Goal: Communication & Community: Answer question/provide support

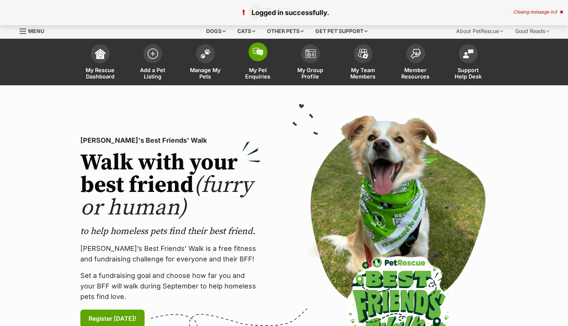
click at [252, 72] on span "My Pet Enquiries" at bounding box center [258, 73] width 34 height 13
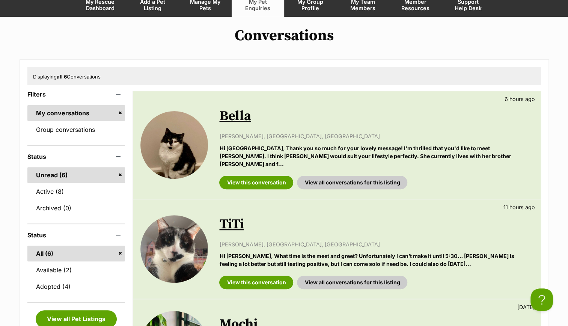
click at [241, 117] on link "Bella" at bounding box center [235, 116] width 32 height 17
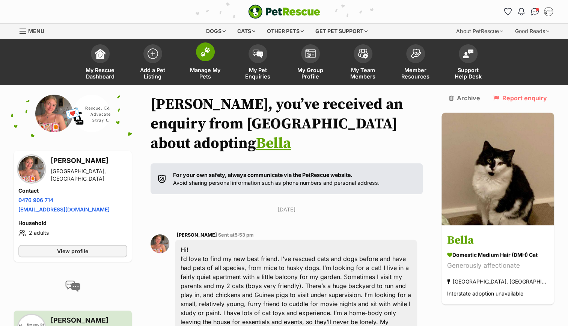
click at [206, 64] on link "Manage My Pets" at bounding box center [205, 63] width 53 height 45
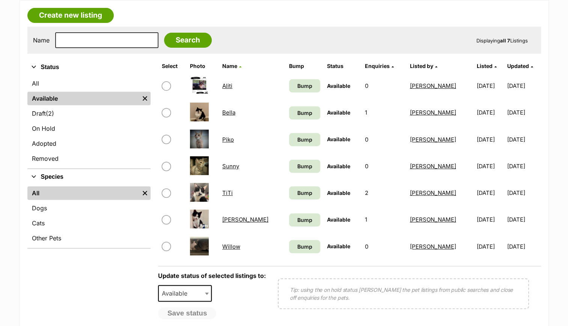
scroll to position [131, 0]
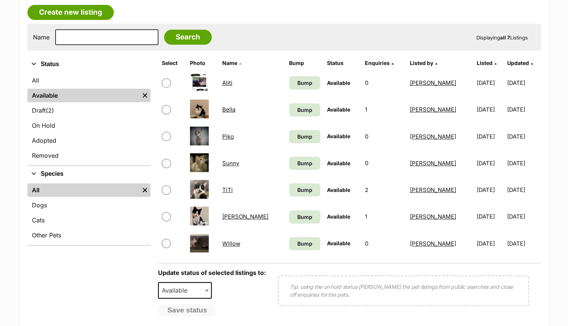
click at [233, 243] on link "Willow" at bounding box center [231, 243] width 18 height 7
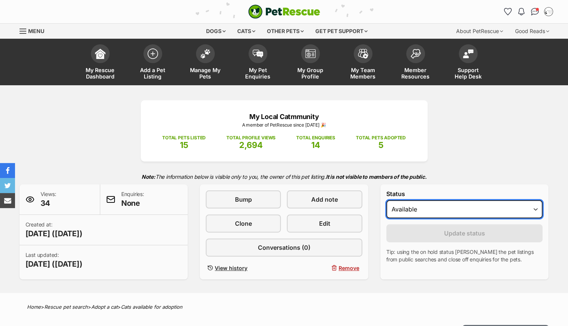
click at [412, 208] on select "Draft Available On hold Adopted" at bounding box center [464, 209] width 157 height 18
select select "on_hold"
click at [386, 200] on select "Draft Available On hold Adopted" at bounding box center [464, 209] width 157 height 18
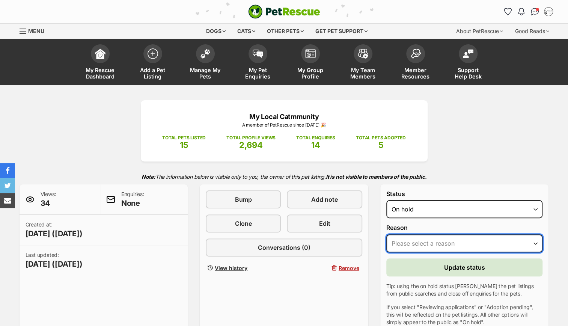
click at [439, 237] on select "Please select a reason Medical reasons Reviewing applications Adoption pending …" at bounding box center [464, 243] width 157 height 18
select select "adoption_pending"
click at [386, 234] on select "Please select a reason Medical reasons Reviewing applications Adoption pending …" at bounding box center [464, 243] width 157 height 18
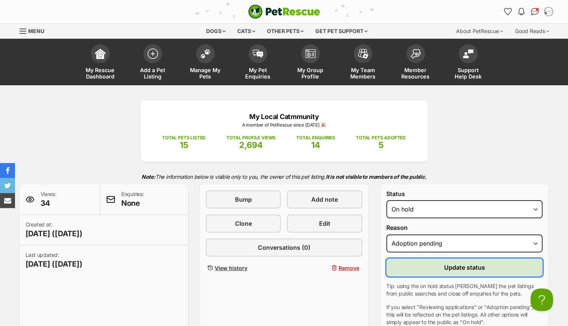
click at [438, 268] on button "Update status" at bounding box center [464, 267] width 157 height 18
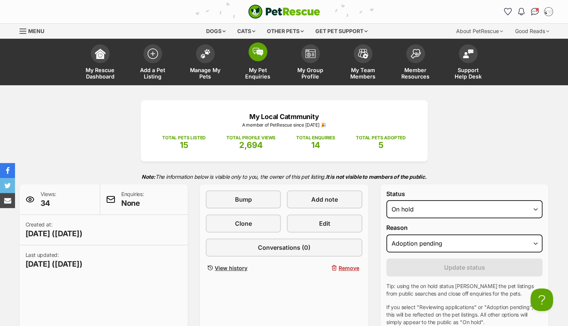
click at [255, 53] on img at bounding box center [258, 52] width 11 height 8
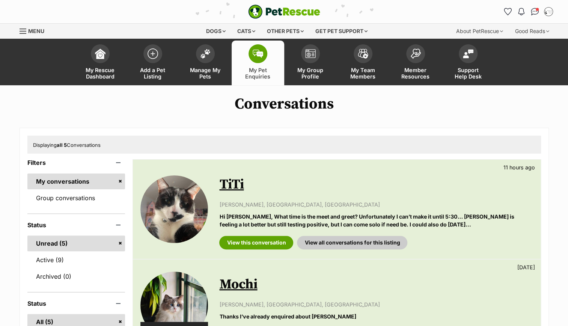
click at [230, 182] on link "TiTi" at bounding box center [231, 184] width 24 height 17
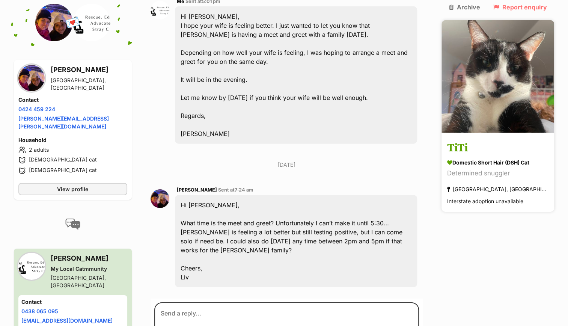
scroll to position [1342, 0]
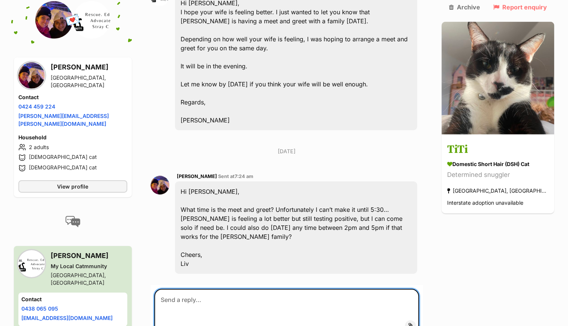
click at [212, 289] on textarea at bounding box center [286, 311] width 265 height 45
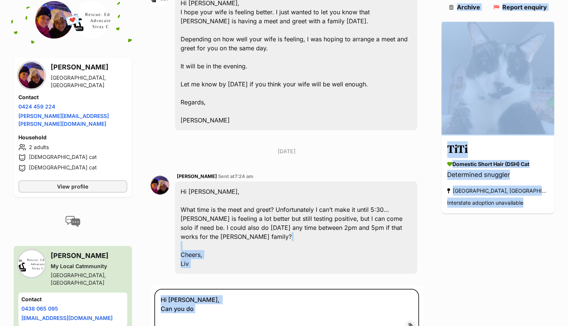
drag, startPoint x: 271, startPoint y: 266, endPoint x: 175, endPoint y: 167, distance: 138.0
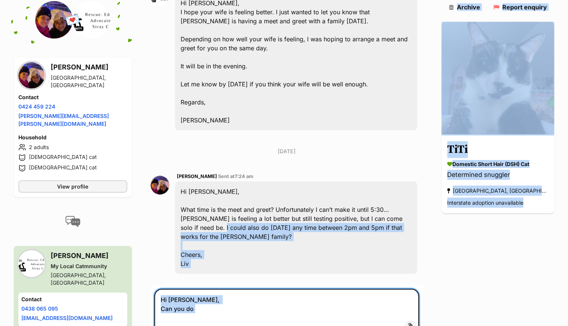
click at [201, 289] on textarea "Hi Olivia, Can you do" at bounding box center [286, 311] width 265 height 45
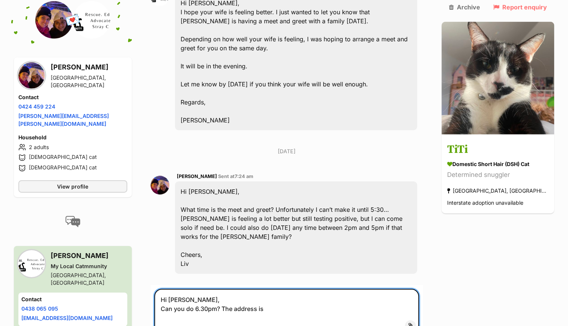
paste textarea "10/2A Thorncraft Parade, Campsie"
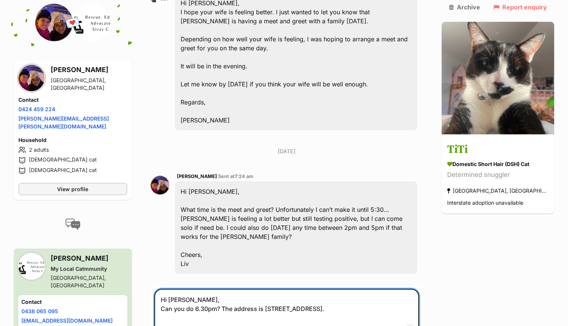
click at [223, 289] on textarea "Hi Olivia, Can you do 6.30pm? The address is 10/2A Thorncraft Parade, Campsie." at bounding box center [286, 313] width 265 height 49
click at [412, 289] on textarea "Hi Olivia, Can you do 6.30pm on Thursday? The address is 10/2A Thorncraft Parad…" at bounding box center [286, 313] width 265 height 49
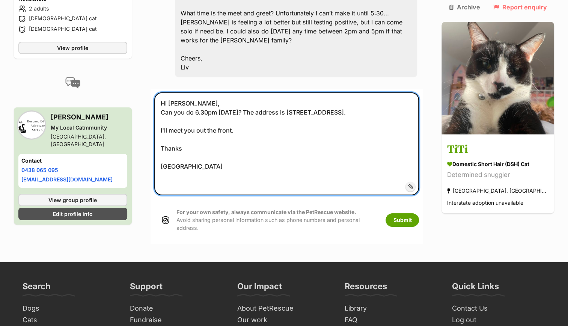
scroll to position [1540, 0]
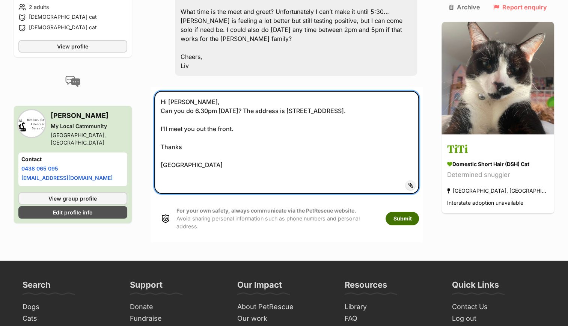
type textarea "Hi Olivia, Can you do 6.30pm on Thursday? The address is 10/2A Thorncraft Parad…"
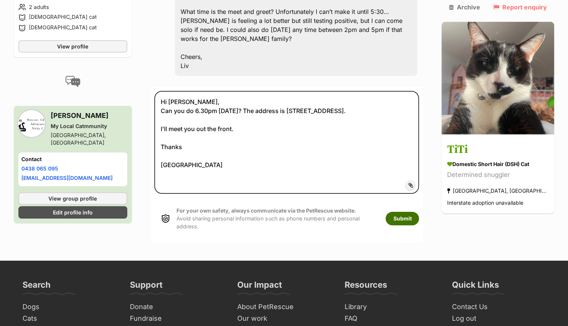
click at [419, 212] on button "Submit" at bounding box center [401, 219] width 33 height 14
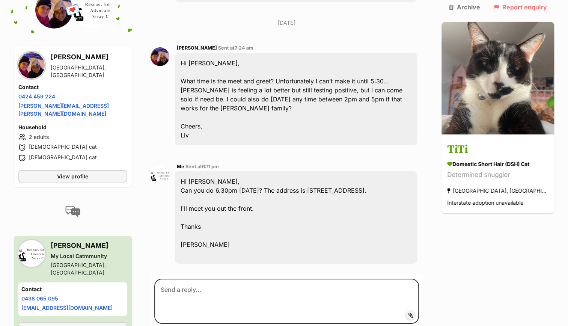
scroll to position [1456, 0]
